Goal: Find specific page/section: Find specific page/section

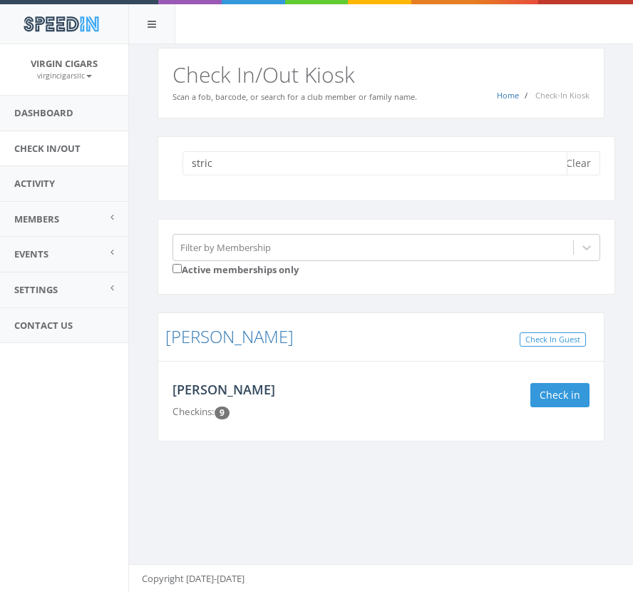
type input "stric"
click at [190, 392] on link "[PERSON_NAME]" at bounding box center [224, 389] width 103 height 17
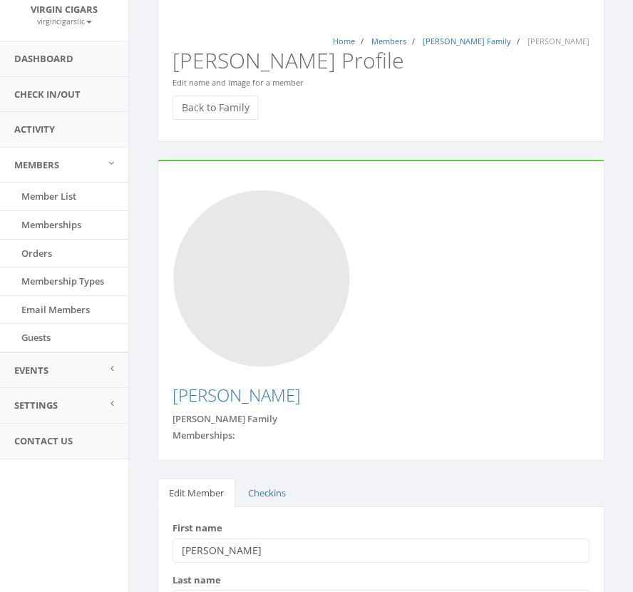
scroll to position [54, 0]
click at [222, 384] on link "[PERSON_NAME]" at bounding box center [237, 396] width 128 height 24
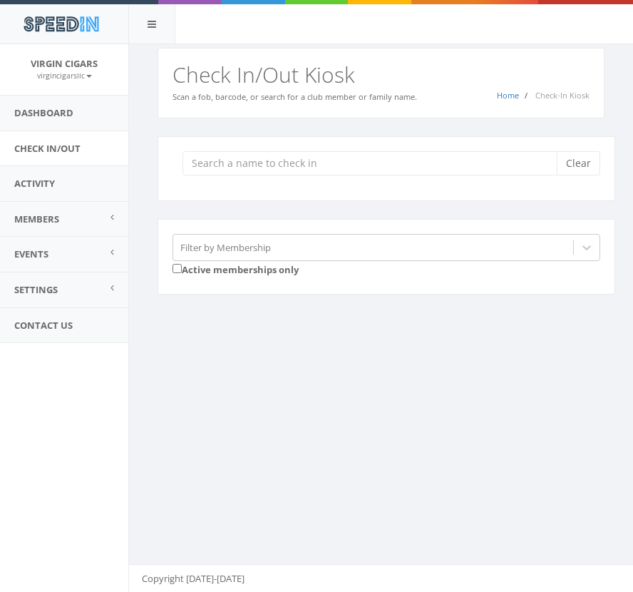
click at [414, 26] on div "SpeedIn" at bounding box center [316, 22] width 633 height 44
